Goal: Task Accomplishment & Management: Manage account settings

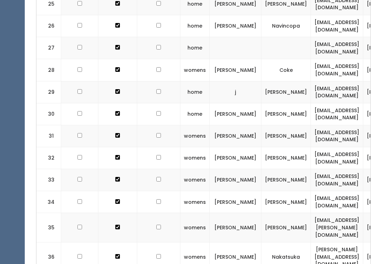
scroll to position [751, 0]
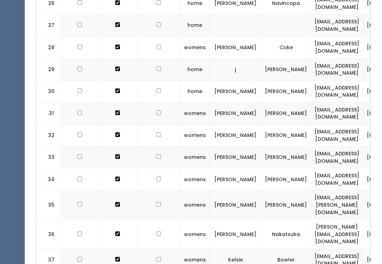
click at [234, 190] on td "Cameron" at bounding box center [236, 204] width 52 height 29
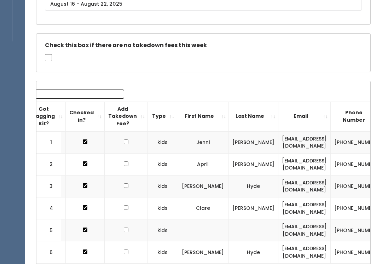
scroll to position [90, 0]
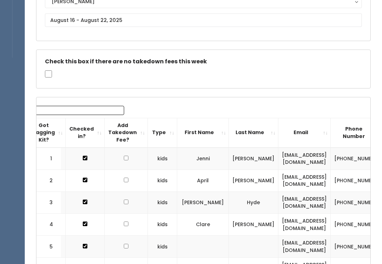
click at [161, 12] on div "Sandy Houston Layton Provo Spanish Fork Sandy" at bounding box center [203, 13] width 317 height 37
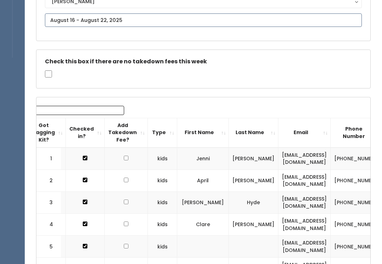
click at [147, 17] on input "text" at bounding box center [203, 20] width 317 height 13
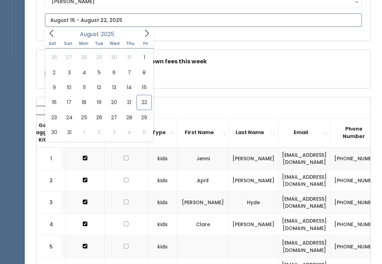
scroll to position [90, 0]
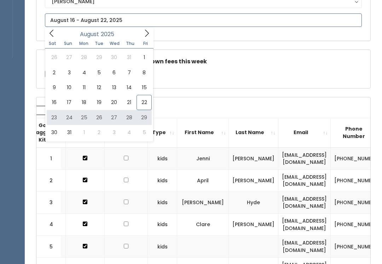
type input "August 23 to August 29"
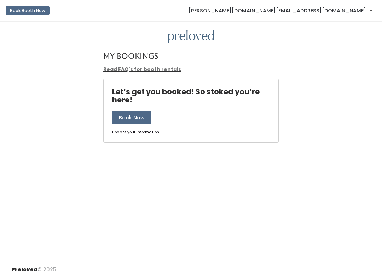
click at [327, 9] on span "[PERSON_NAME][DOMAIN_NAME][EMAIL_ADDRESS][DOMAIN_NAME]" at bounding box center [278, 11] width 178 height 8
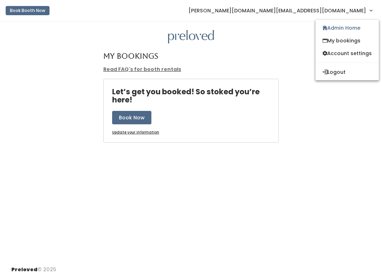
click at [335, 18] on link "[PERSON_NAME][DOMAIN_NAME][EMAIL_ADDRESS][DOMAIN_NAME]" at bounding box center [280, 10] width 198 height 15
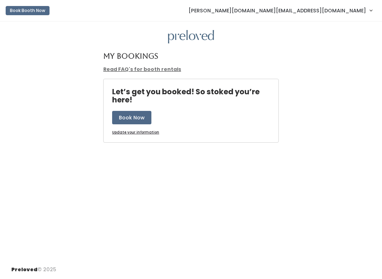
click at [332, 12] on span "[PERSON_NAME][DOMAIN_NAME][EMAIL_ADDRESS][DOMAIN_NAME]" at bounding box center [278, 11] width 178 height 8
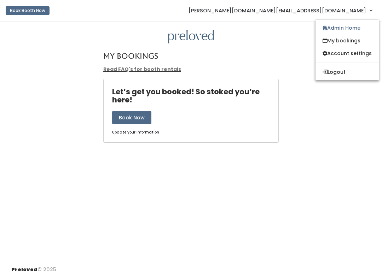
click at [336, 24] on link "Admin Home" at bounding box center [347, 28] width 63 height 13
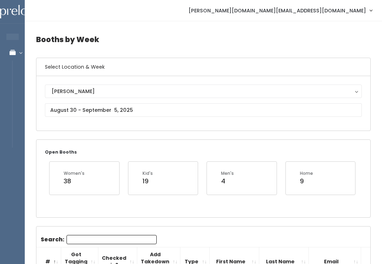
click at [98, 94] on div "Sandy" at bounding box center [204, 91] width 304 height 8
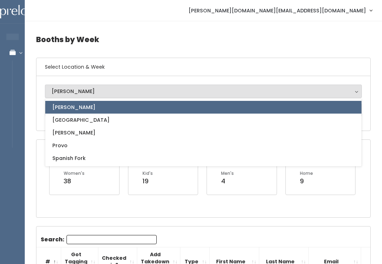
click at [105, 65] on h6 "Select Location & Week" at bounding box center [203, 67] width 334 height 18
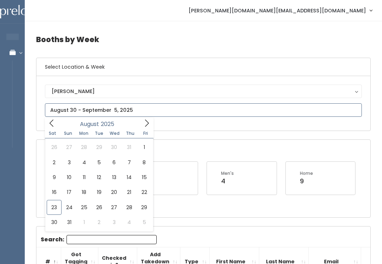
type input "August 23 to August 29"
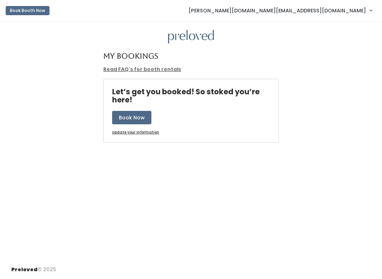
click at [355, 4] on link "[PERSON_NAME][DOMAIN_NAME][EMAIL_ADDRESS][DOMAIN_NAME]" at bounding box center [280, 10] width 198 height 15
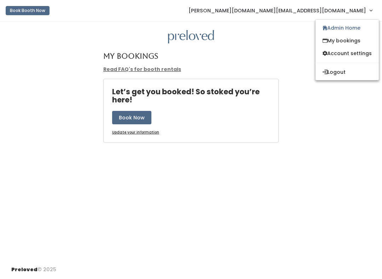
click at [353, 10] on span "[PERSON_NAME][DOMAIN_NAME][EMAIL_ADDRESS][DOMAIN_NAME]" at bounding box center [278, 11] width 178 height 8
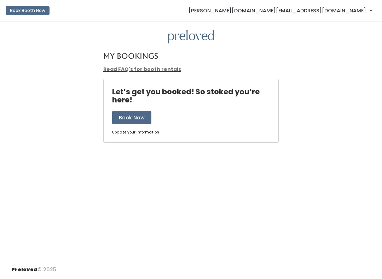
click at [358, 15] on link "[PERSON_NAME][DOMAIN_NAME][EMAIL_ADDRESS][DOMAIN_NAME]" at bounding box center [280, 10] width 198 height 15
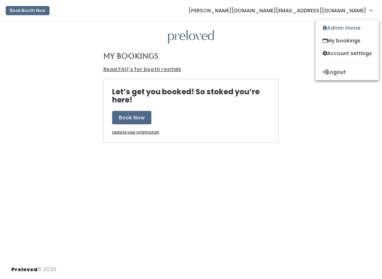
click at [360, 9] on span "[PERSON_NAME][DOMAIN_NAME][EMAIL_ADDRESS][DOMAIN_NAME]" at bounding box center [278, 11] width 178 height 8
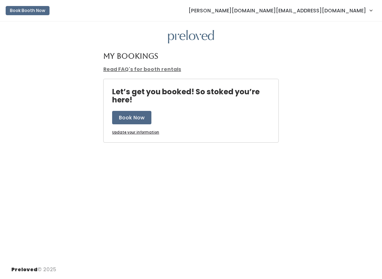
click at [363, 10] on span "[PERSON_NAME][DOMAIN_NAME][EMAIL_ADDRESS][DOMAIN_NAME]" at bounding box center [278, 11] width 178 height 8
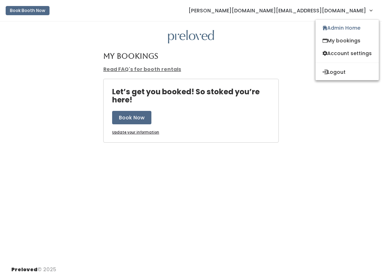
click at [352, 27] on link "Admin Home" at bounding box center [347, 28] width 63 height 13
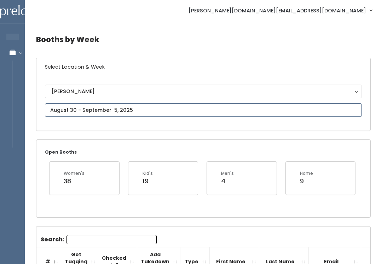
click at [54, 109] on input "text" at bounding box center [203, 109] width 317 height 13
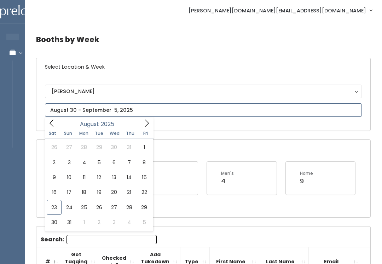
type input "[DATE] to [DATE]"
